Goal: Task Accomplishment & Management: Complete application form

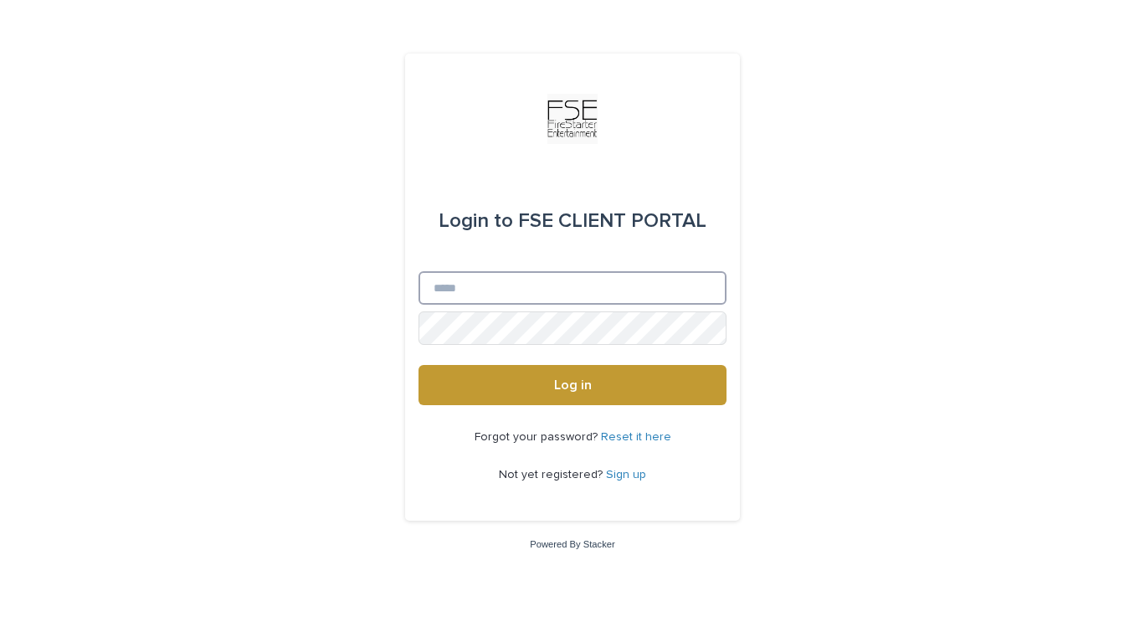
click at [518, 290] on input "Email" at bounding box center [572, 287] width 308 height 33
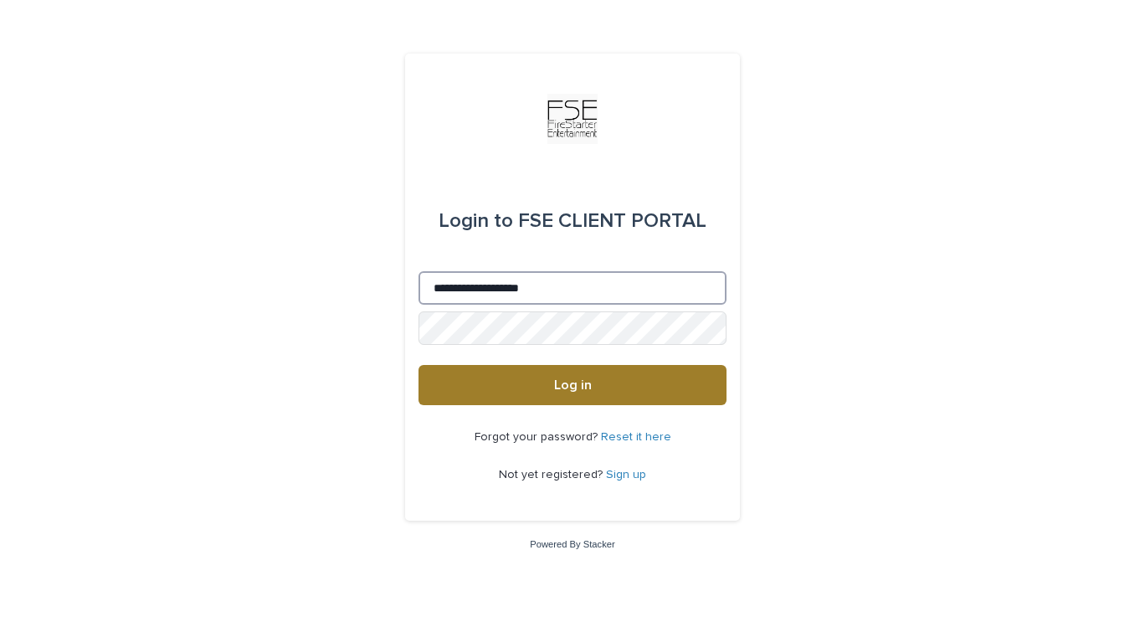
type input "**********"
click at [479, 397] on button "Log in" at bounding box center [572, 385] width 308 height 40
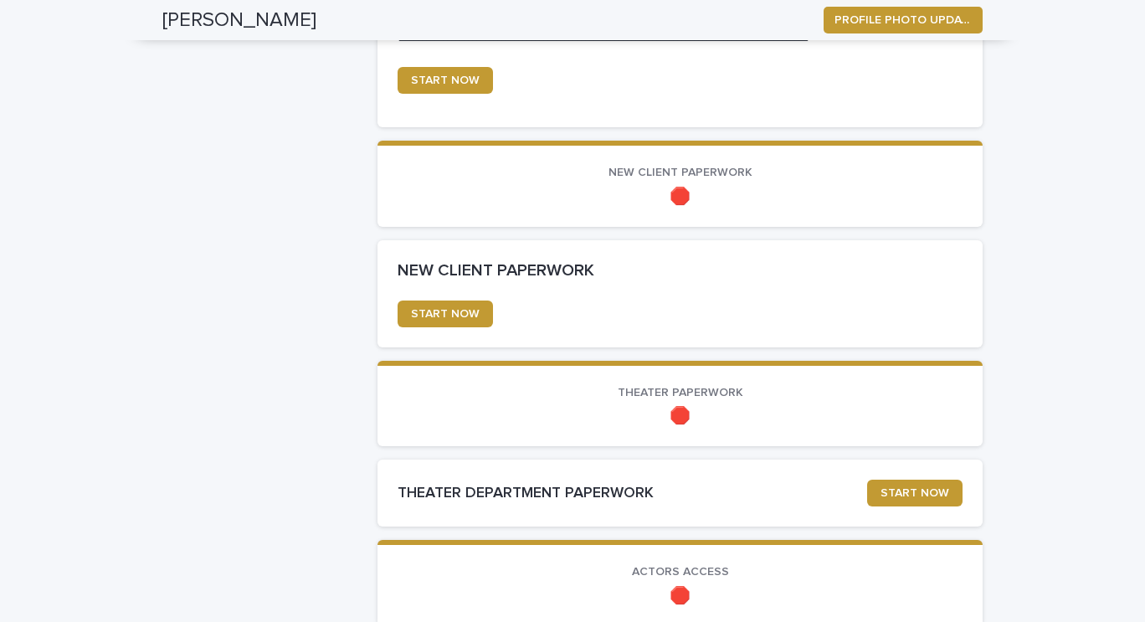
scroll to position [790, 0]
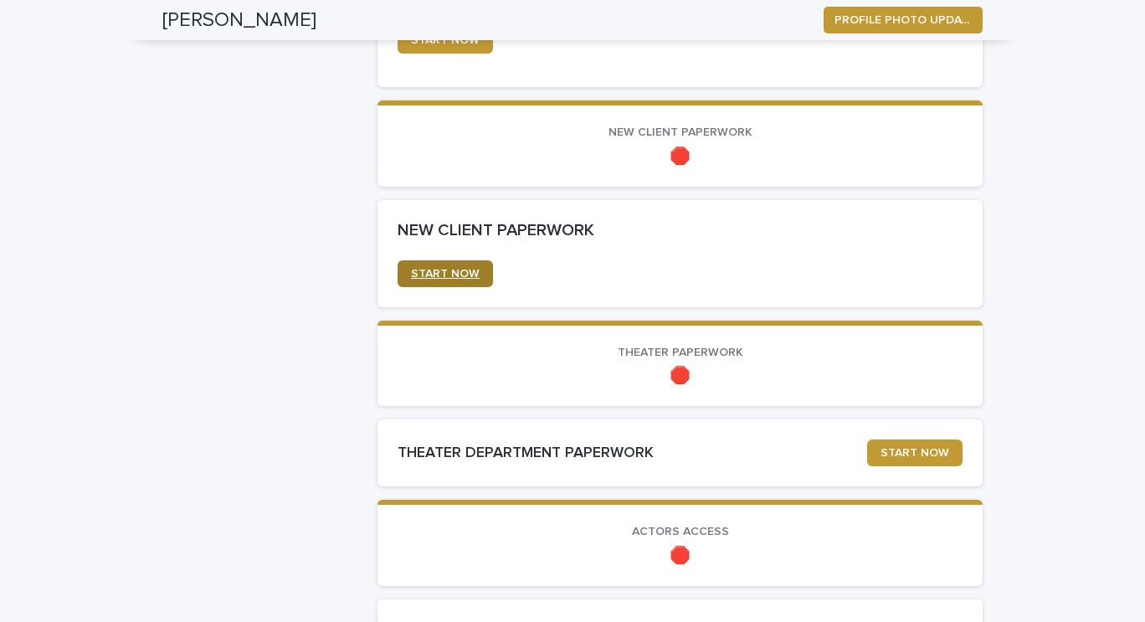
click at [427, 275] on span "START NOW" at bounding box center [445, 274] width 69 height 12
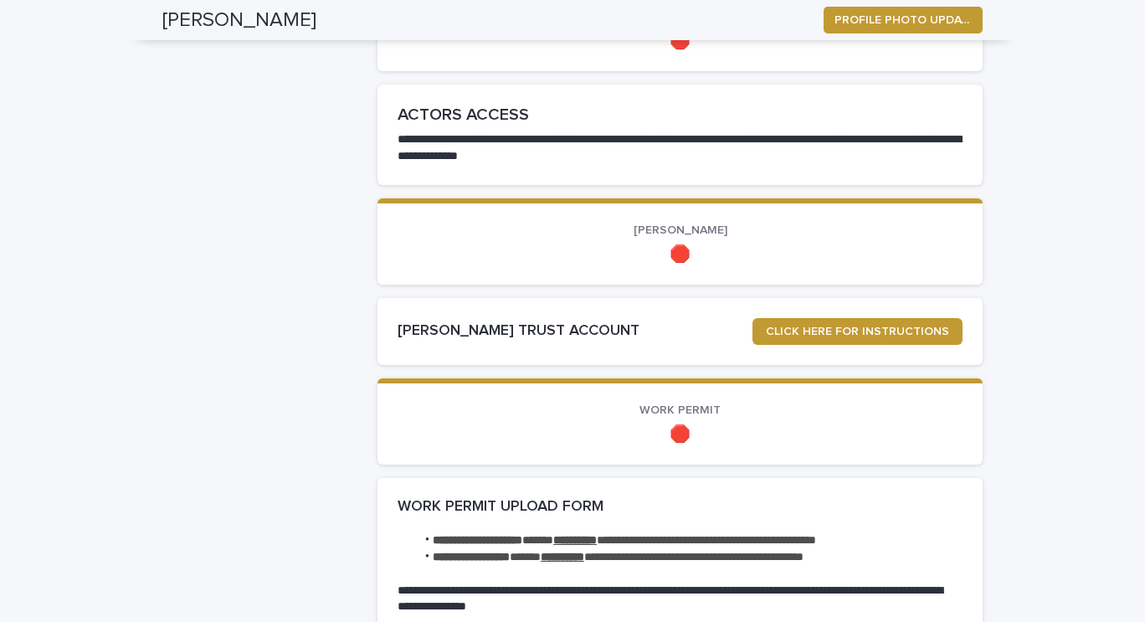
scroll to position [1307, 0]
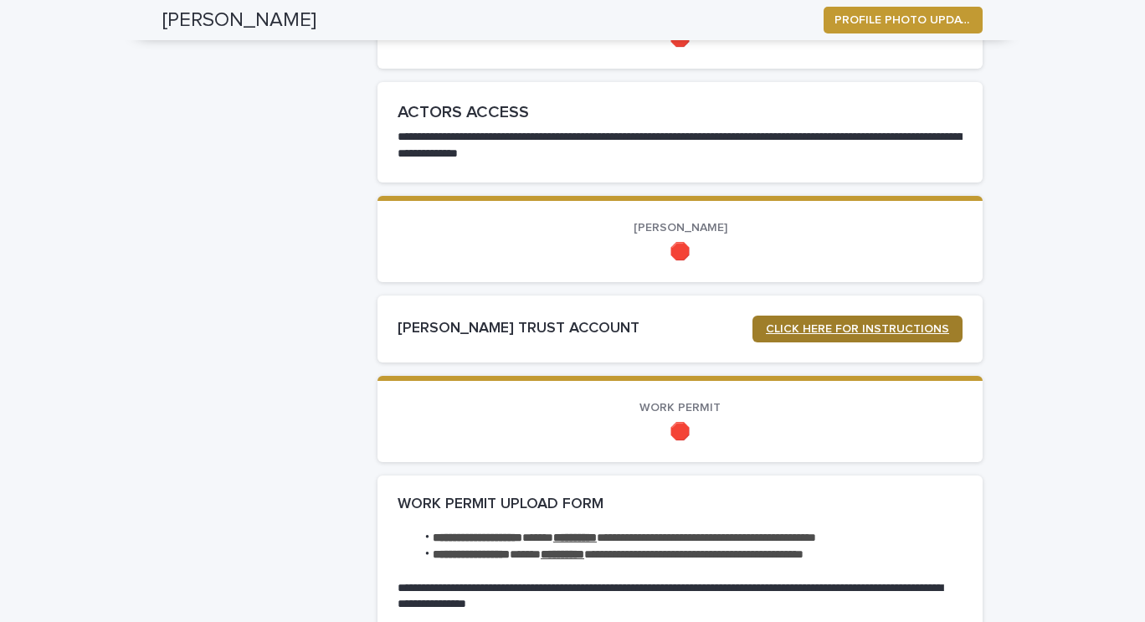
click at [797, 331] on span "CLICK HERE FOR INSTRUCTIONS" at bounding box center [857, 329] width 183 height 12
click at [796, 329] on span "CLICK HERE FOR INSTRUCTIONS" at bounding box center [857, 329] width 183 height 12
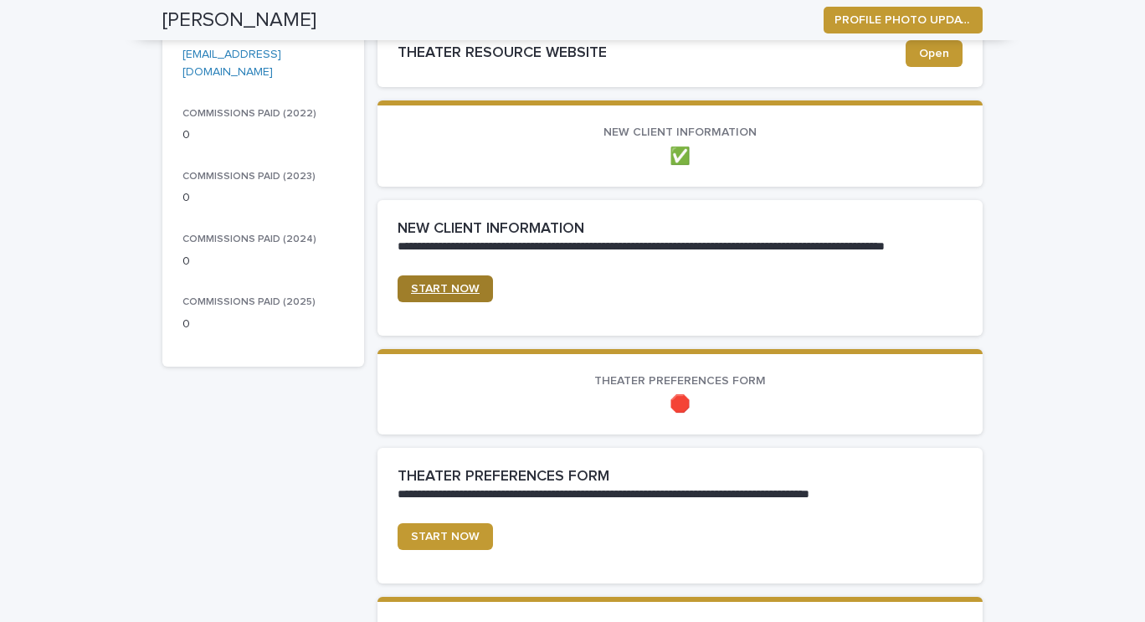
scroll to position [302, 0]
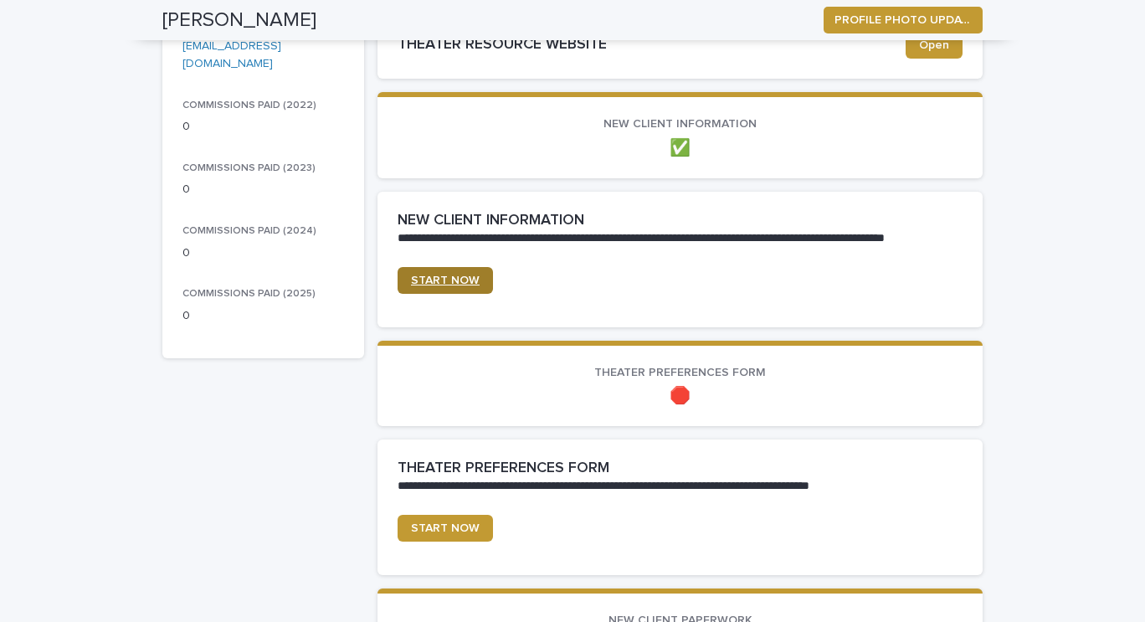
click at [448, 281] on span "START NOW" at bounding box center [445, 280] width 69 height 12
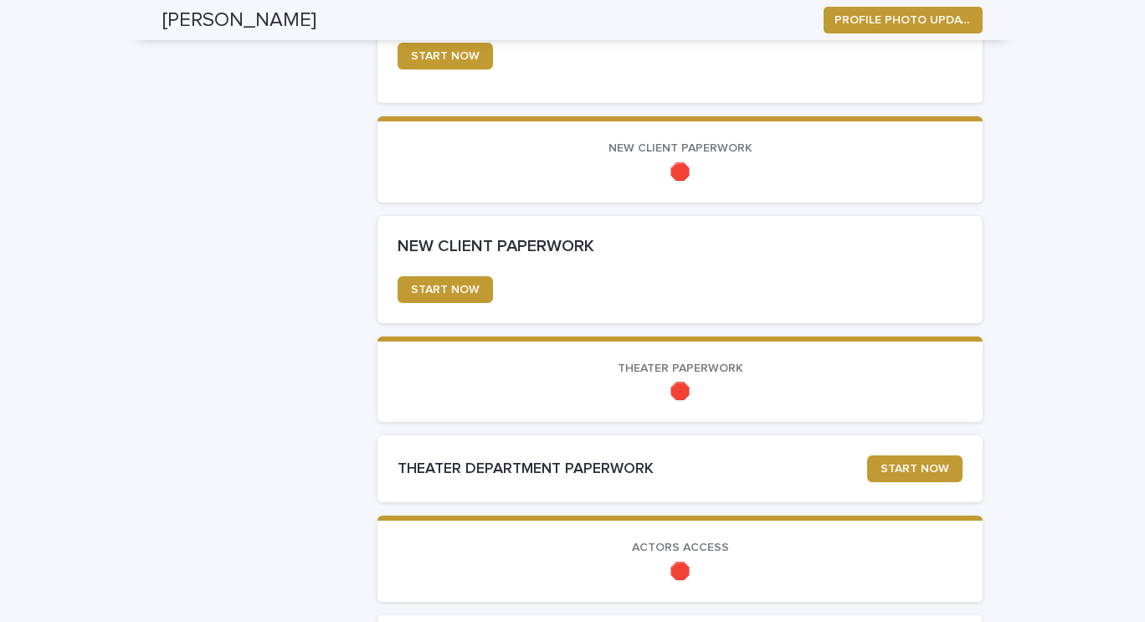
scroll to position [775, 0]
drag, startPoint x: 443, startPoint y: 270, endPoint x: 430, endPoint y: 285, distance: 19.0
click at [443, 270] on section "NEW CLIENT PAPERWORK ••• START NOW" at bounding box center [679, 268] width 605 height 107
click at [430, 285] on span "START NOW" at bounding box center [445, 289] width 69 height 12
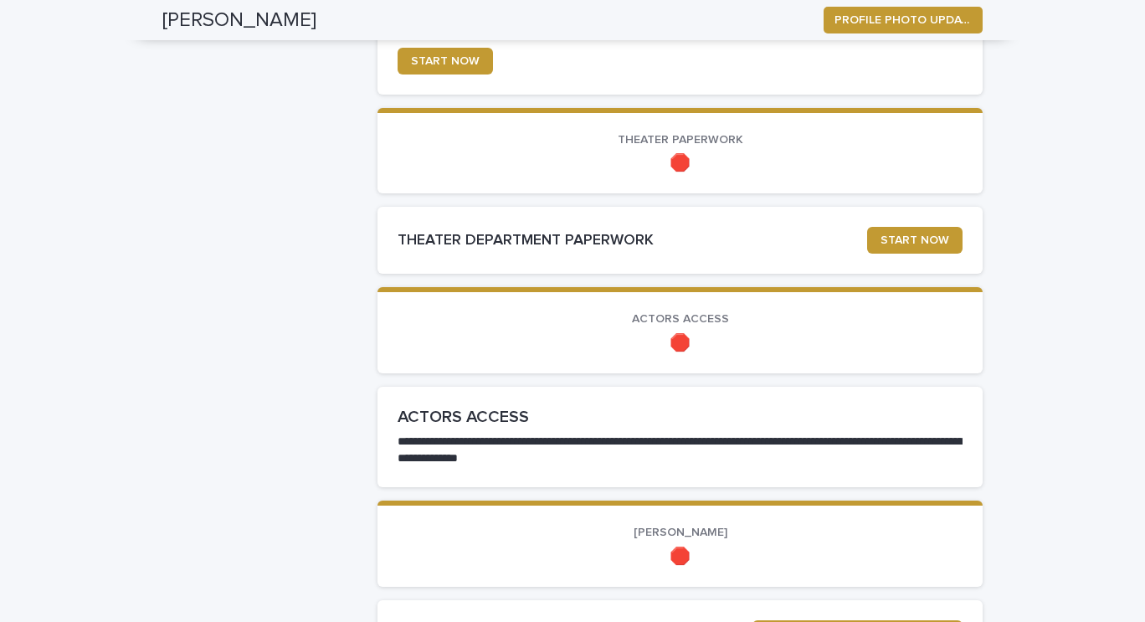
scroll to position [1003, 0]
click at [920, 238] on span "START NOW" at bounding box center [914, 239] width 69 height 12
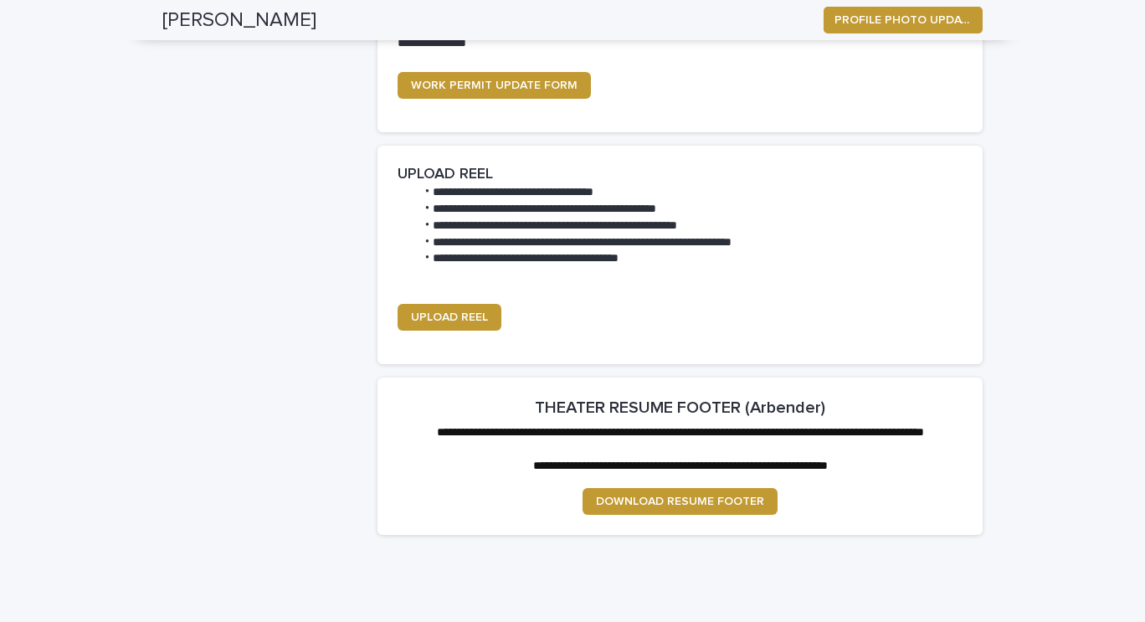
scroll to position [1869, 0]
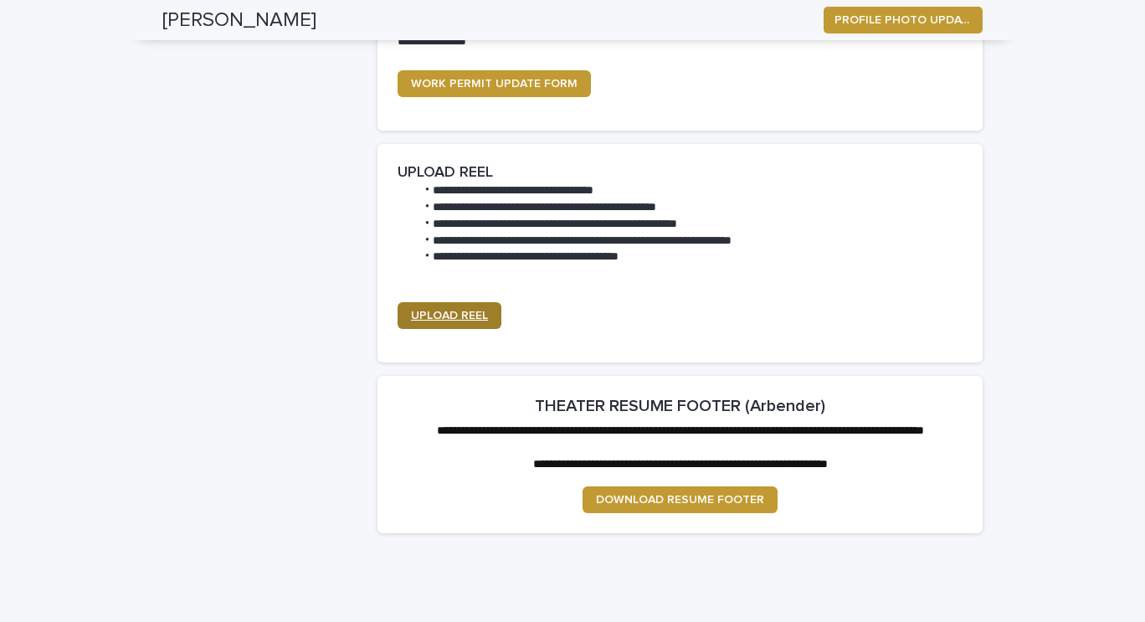
click at [413, 315] on span "UPLOAD REEL" at bounding box center [449, 316] width 77 height 12
click at [448, 316] on span "UPLOAD REEL" at bounding box center [449, 316] width 77 height 12
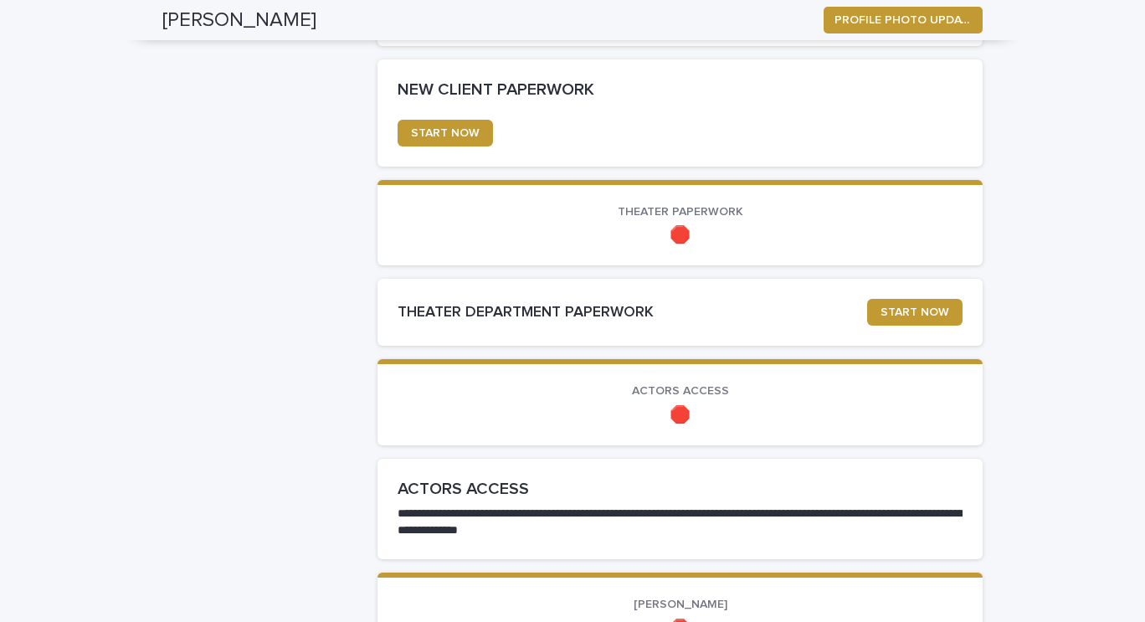
scroll to position [839, 0]
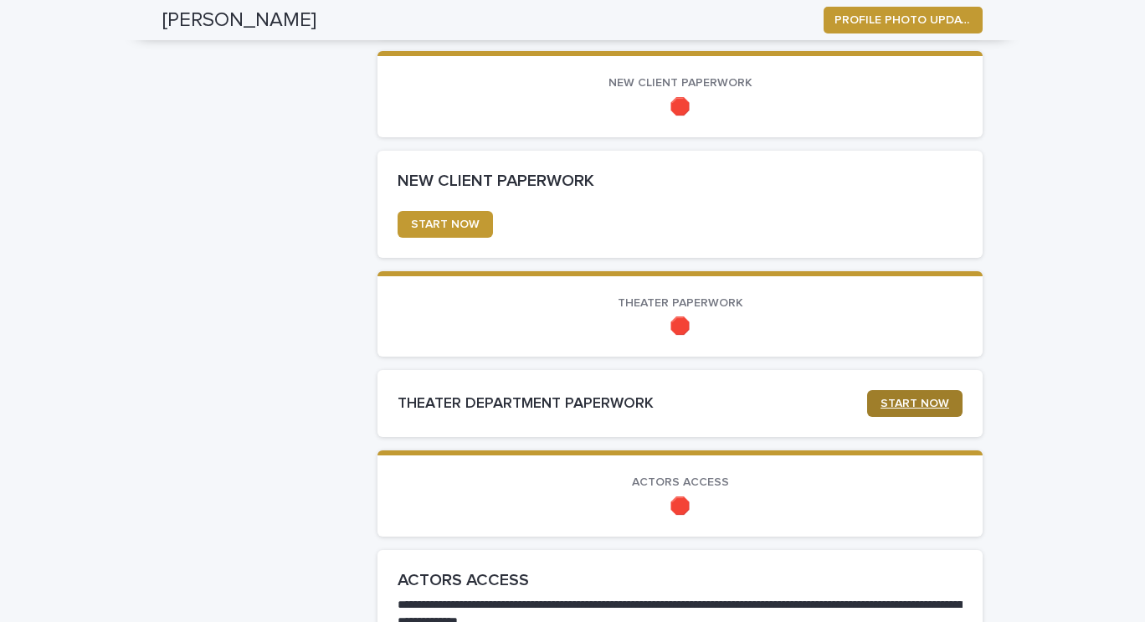
click at [896, 410] on link "START NOW" at bounding box center [914, 403] width 95 height 27
click at [417, 225] on span "START NOW" at bounding box center [445, 224] width 69 height 12
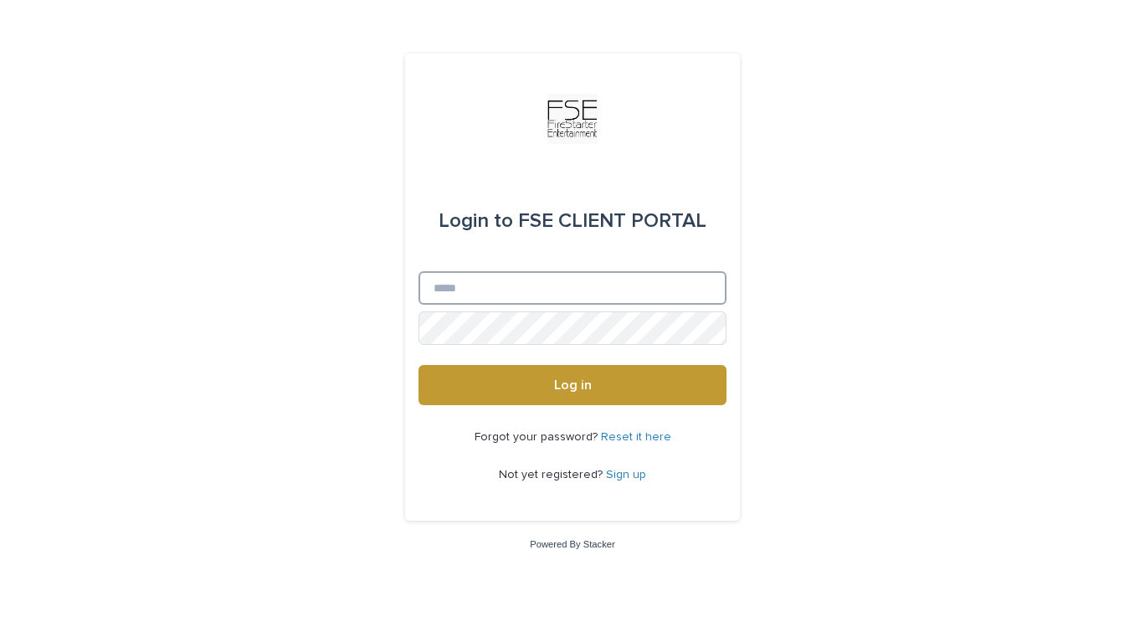
click at [505, 287] on input "Email" at bounding box center [572, 287] width 308 height 33
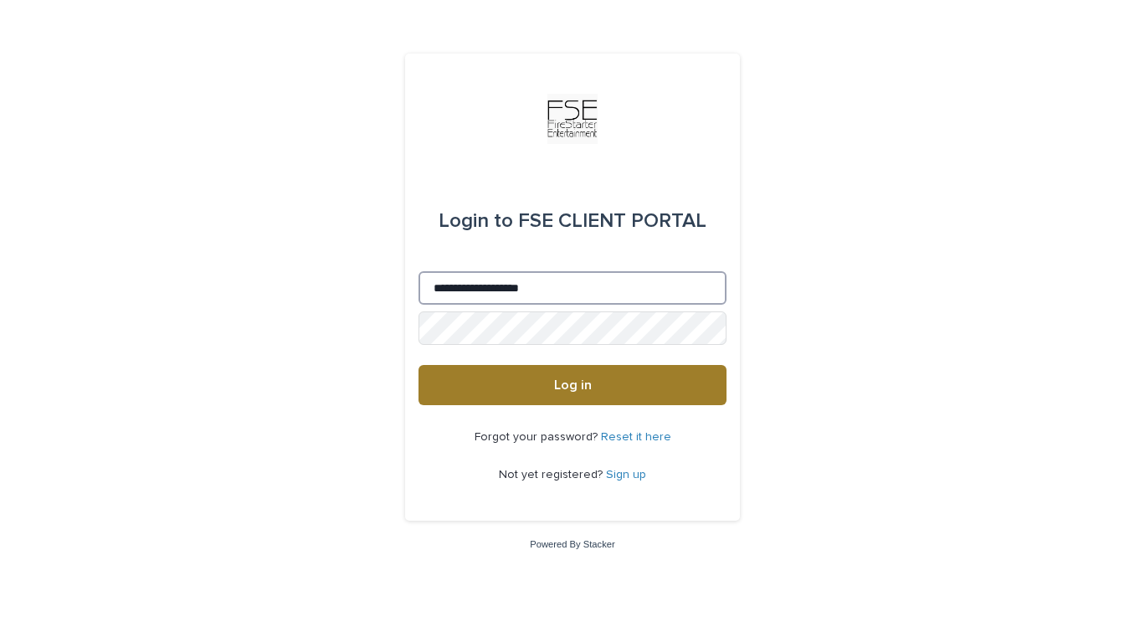
type input "**********"
click at [481, 379] on button "Log in" at bounding box center [572, 385] width 308 height 40
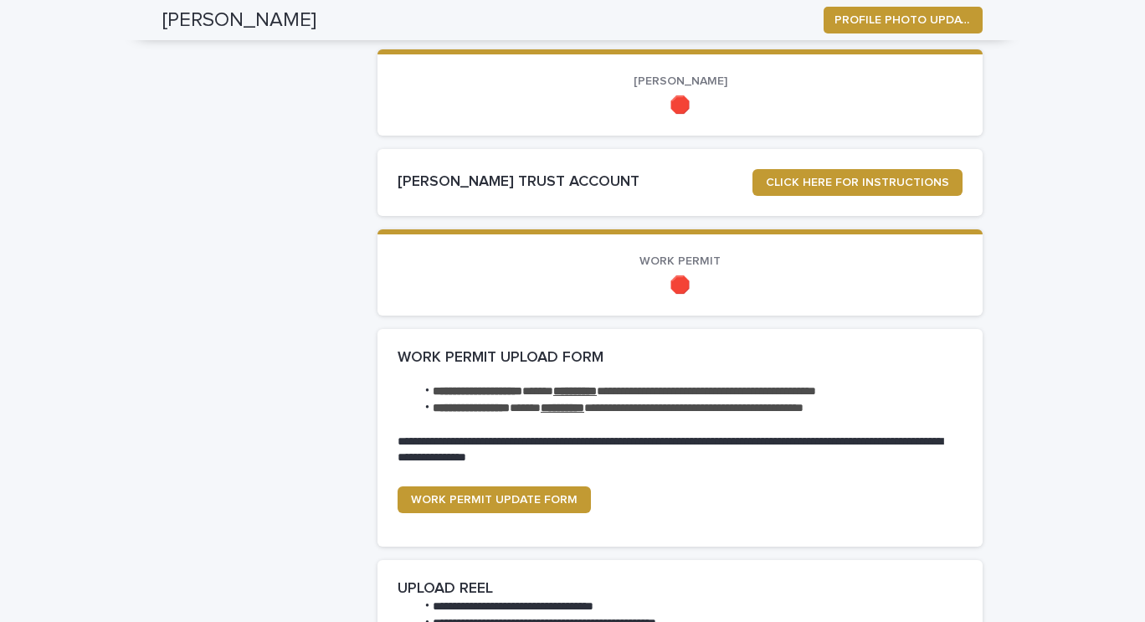
scroll to position [1454, 0]
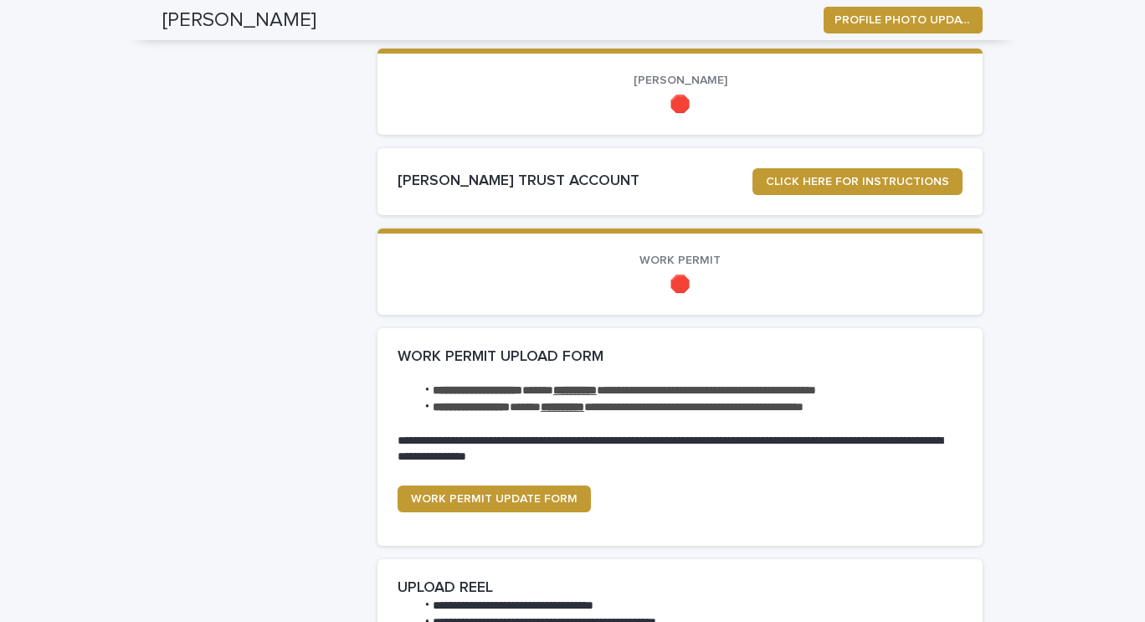
click at [584, 411] on strong "**********" at bounding box center [563, 407] width 44 height 12
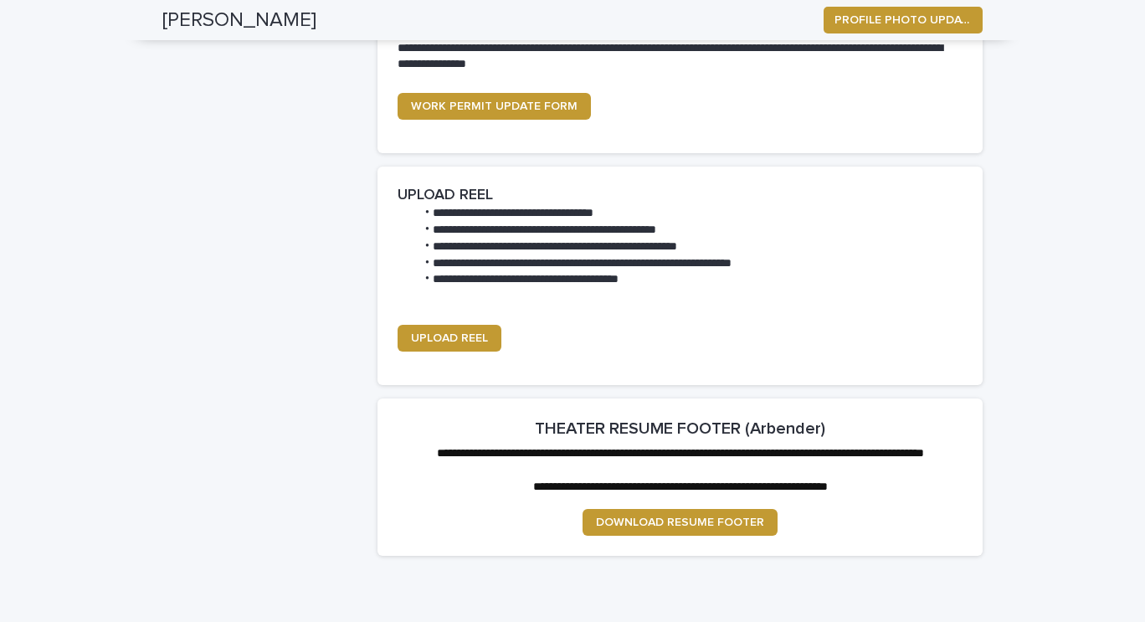
scroll to position [1849, 0]
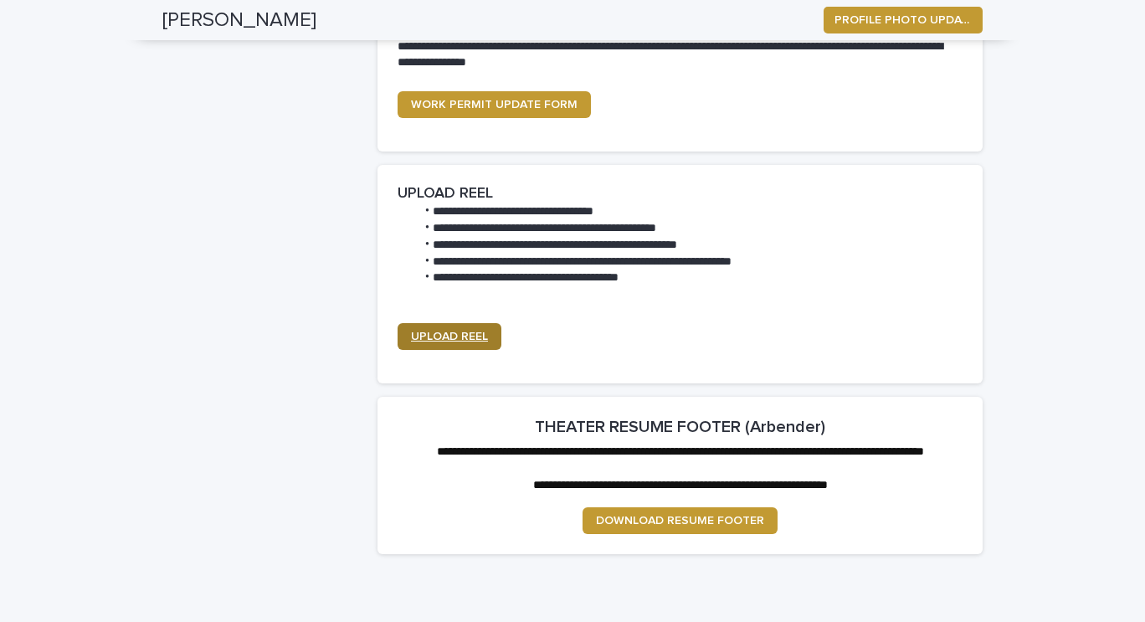
click at [434, 334] on span "UPLOAD REEL" at bounding box center [449, 337] width 77 height 12
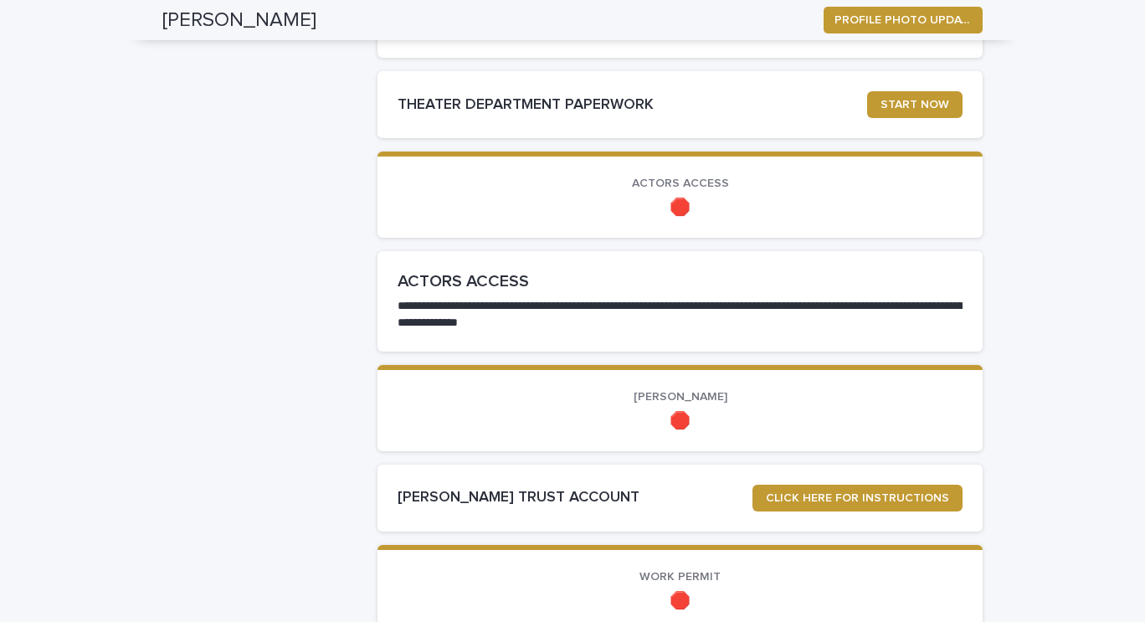
scroll to position [1137, 0]
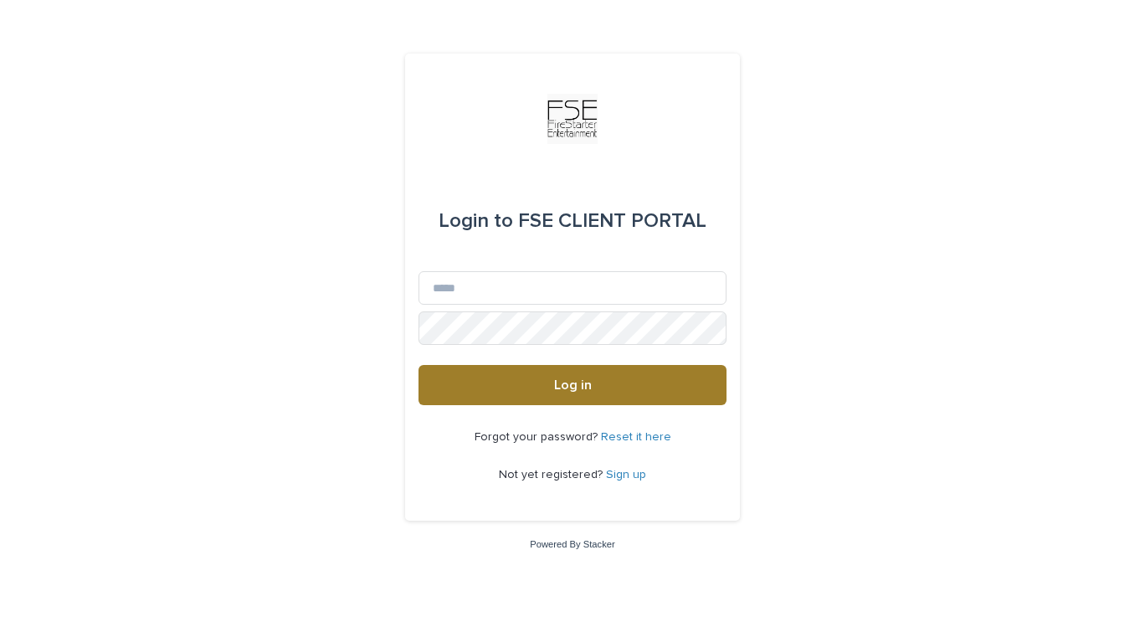
click at [524, 377] on button "Log in" at bounding box center [572, 385] width 308 height 40
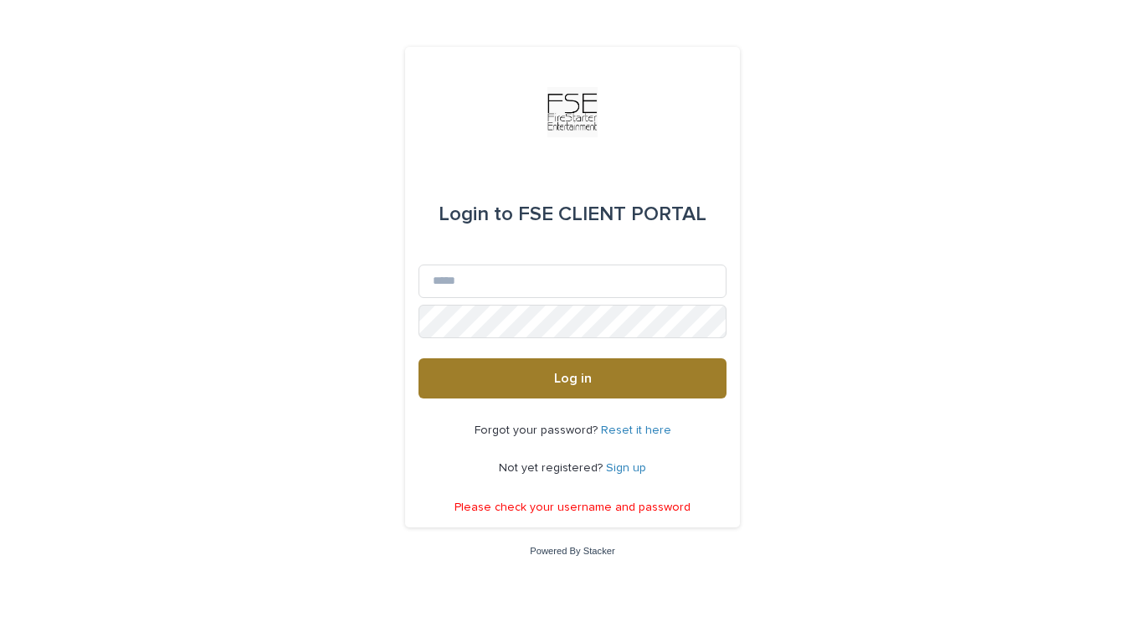
click at [541, 383] on button "Log in" at bounding box center [572, 378] width 308 height 40
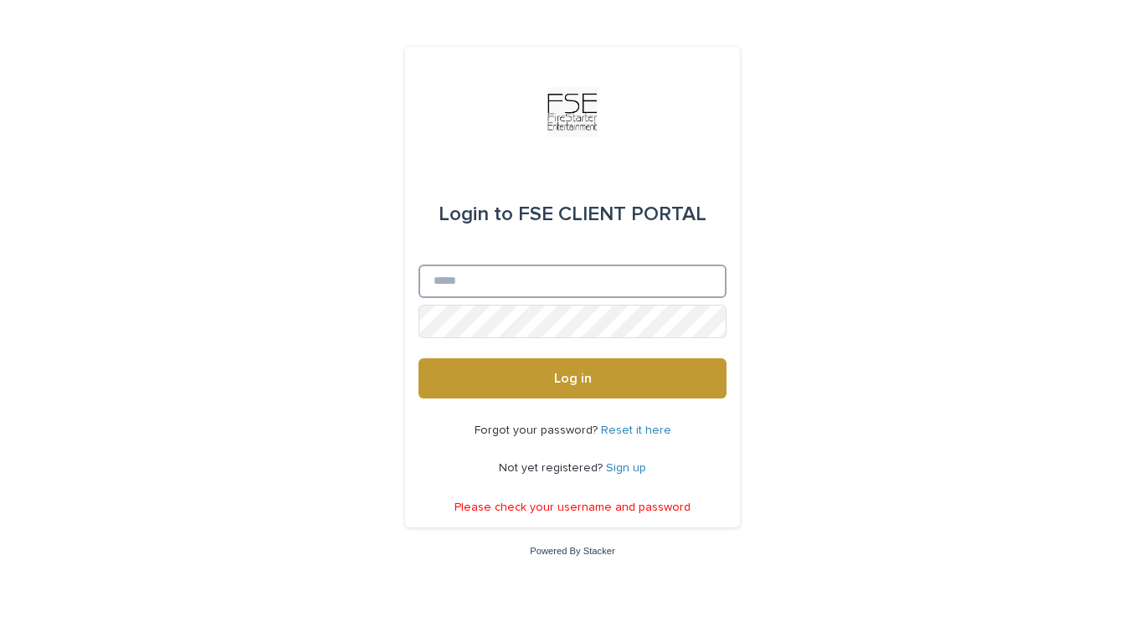
click at [469, 280] on input "Email" at bounding box center [572, 280] width 308 height 33
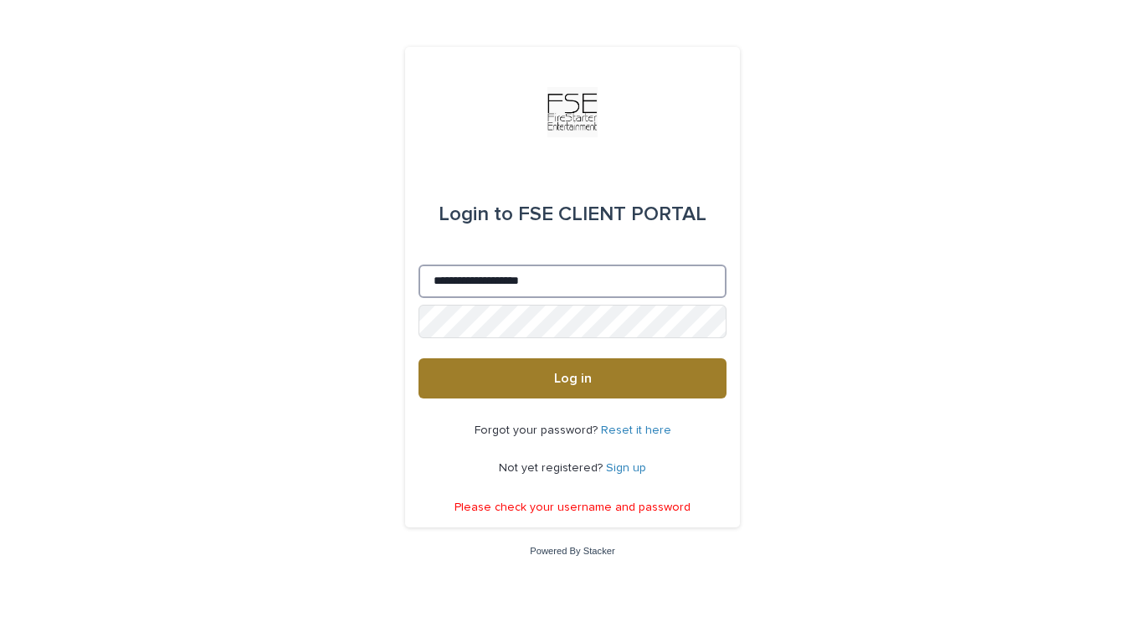
type input "**********"
click at [471, 382] on button "Log in" at bounding box center [572, 378] width 308 height 40
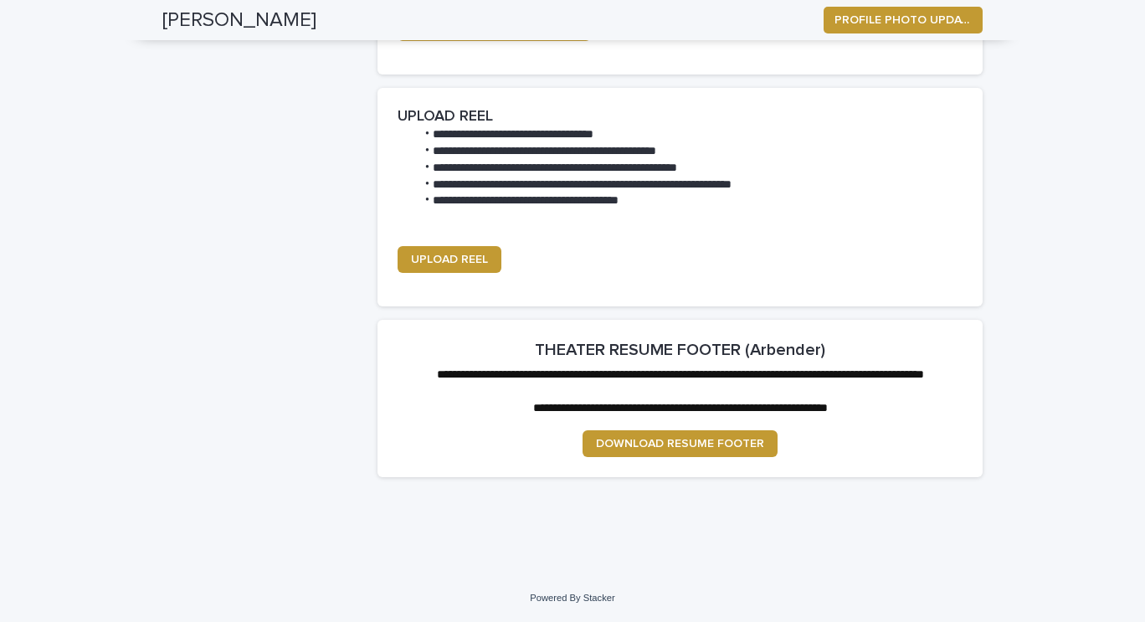
scroll to position [1939, 0]
click at [618, 442] on span "DOWNLOAD RESUME FOOTER" at bounding box center [680, 444] width 168 height 12
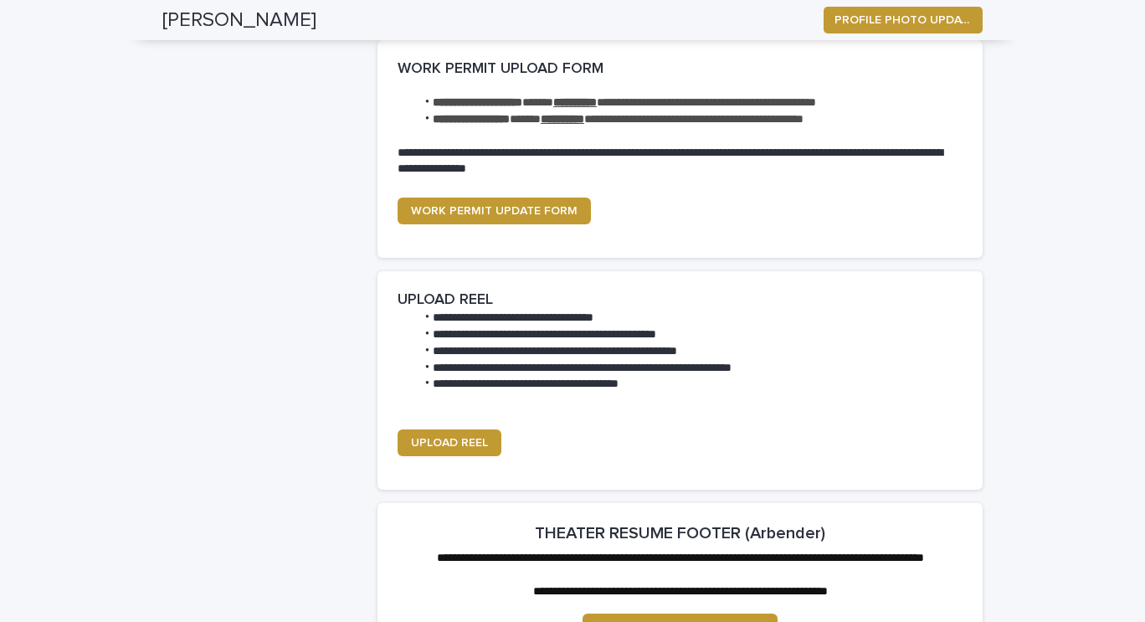
scroll to position [1741, 0]
